Goal: Contribute content: Contribute content

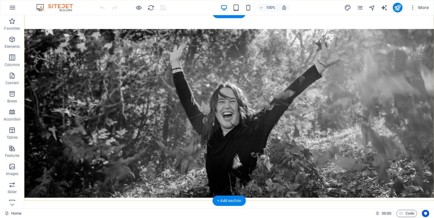
scroll to position [535, 0]
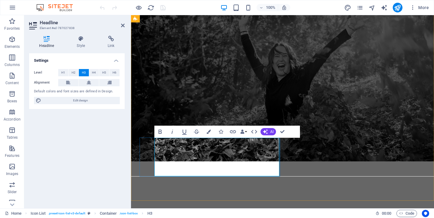
drag, startPoint x: 208, startPoint y: 152, endPoint x: 157, endPoint y: 152, distance: 50.6
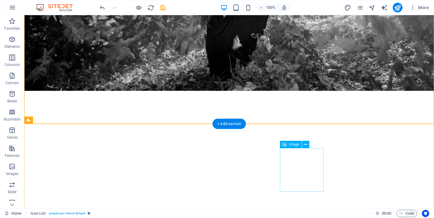
scroll to position [610, 0]
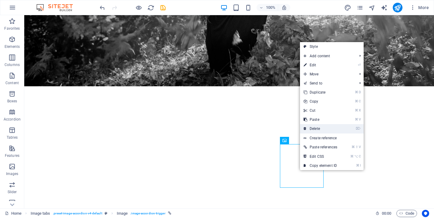
click at [325, 129] on link "⌦ Delete" at bounding box center [320, 128] width 41 height 9
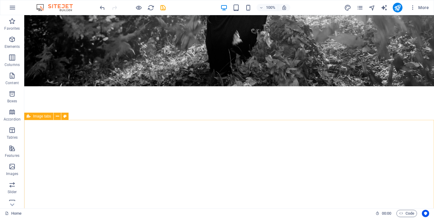
click at [39, 117] on span "Image tabs" at bounding box center [42, 117] width 18 height 4
click at [38, 117] on span "Image tabs" at bounding box center [42, 117] width 18 height 4
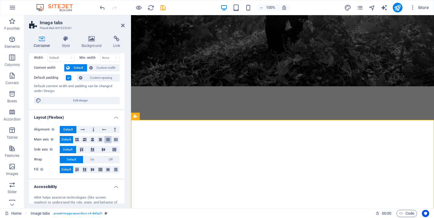
scroll to position [0, 0]
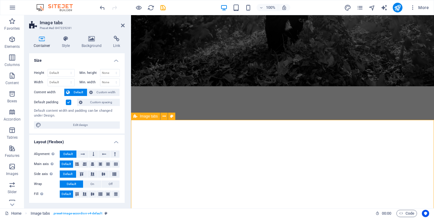
click at [135, 116] on icon at bounding box center [135, 116] width 4 height 7
click at [133, 117] on icon at bounding box center [135, 116] width 4 height 7
click at [134, 117] on icon at bounding box center [135, 116] width 4 height 7
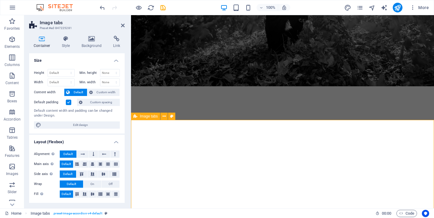
click at [144, 115] on span "Image tabs" at bounding box center [149, 117] width 18 height 4
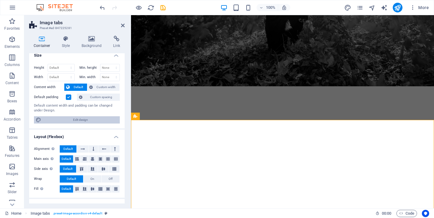
scroll to position [7, 0]
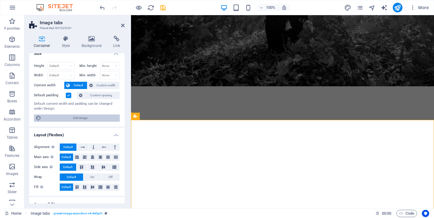
click at [72, 118] on span "Edit design" at bounding box center [80, 118] width 75 height 7
select select "200"
select select "rem"
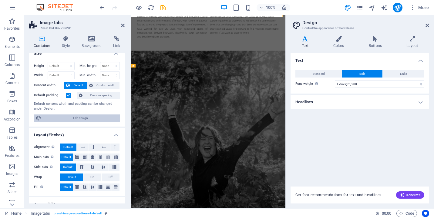
scroll to position [803, 0]
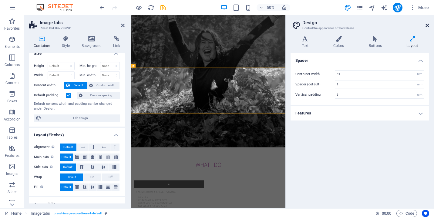
click at [353, 26] on icon at bounding box center [427, 25] width 4 height 5
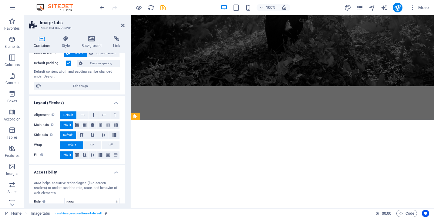
scroll to position [0, 0]
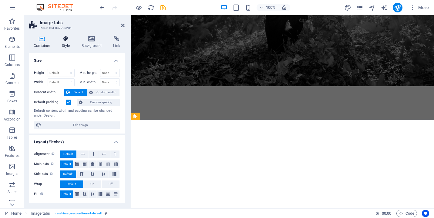
click at [65, 37] on icon at bounding box center [65, 39] width 17 height 6
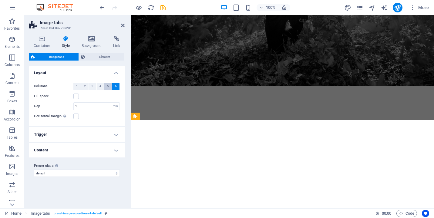
click at [109, 88] on button "5" at bounding box center [108, 86] width 8 height 7
click at [73, 188] on div "Variants Default Layout Columns 1 2 3 4 5 6 Fill space Gap 1 px rem % vw vh Hor…" at bounding box center [76, 135] width 95 height 138
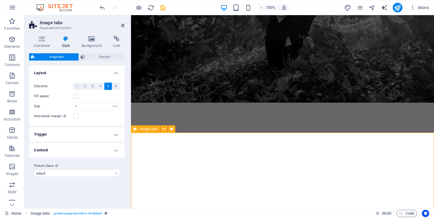
scroll to position [609, 0]
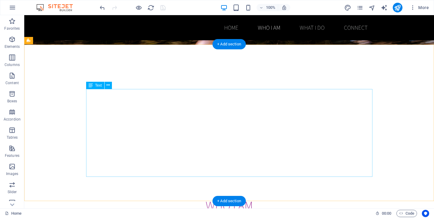
scroll to position [163, 0]
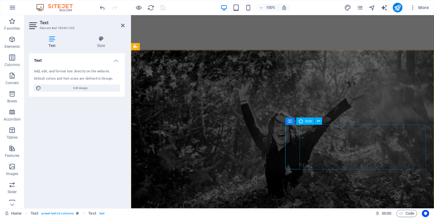
scroll to position [508, 0]
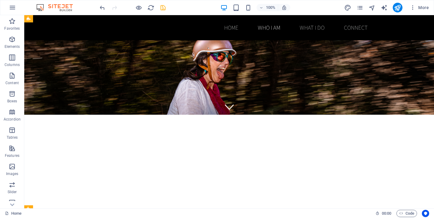
scroll to position [0, 0]
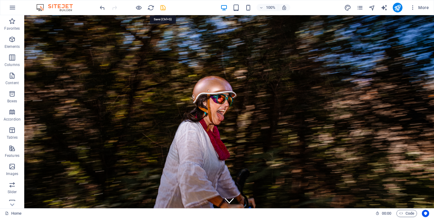
click at [161, 8] on icon "save" at bounding box center [162, 7] width 7 height 7
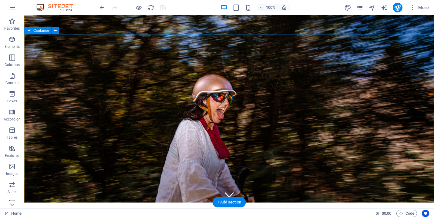
scroll to position [6, 0]
